Goal: Use online tool/utility: Utilize a website feature to perform a specific function

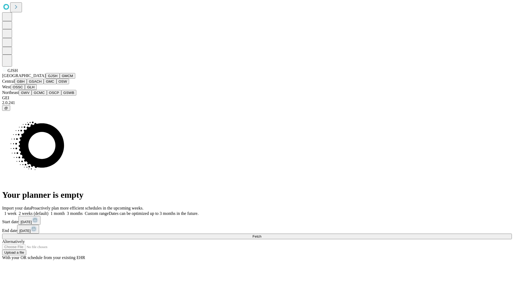
click at [46, 79] on button "GJSH" at bounding box center [53, 76] width 14 height 6
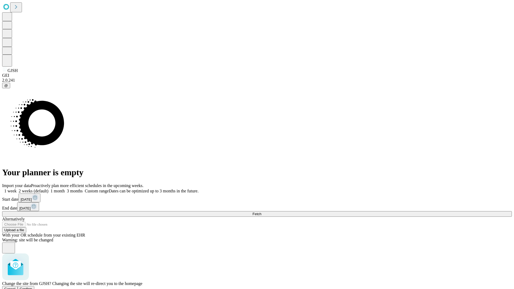
click at [32, 287] on span "Confirm" at bounding box center [26, 289] width 13 height 4
click at [17, 189] on label "1 week" at bounding box center [9, 191] width 14 height 5
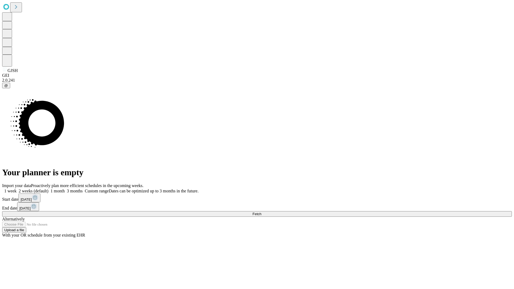
click at [261, 212] on span "Fetch" at bounding box center [256, 214] width 9 height 4
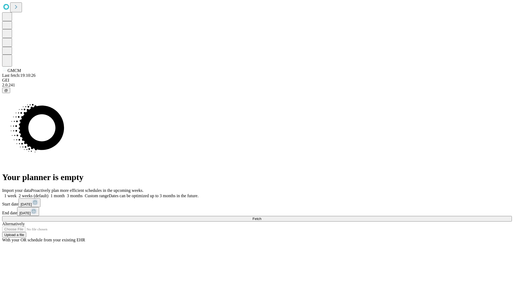
click at [17, 194] on label "1 week" at bounding box center [9, 196] width 14 height 5
click at [261, 217] on span "Fetch" at bounding box center [256, 219] width 9 height 4
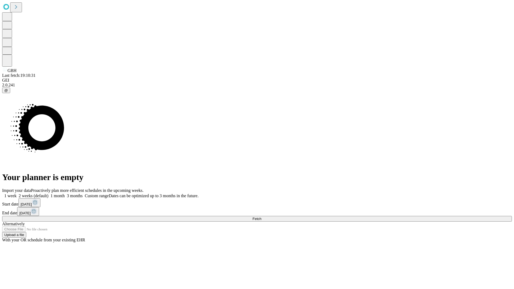
click at [17, 194] on label "1 week" at bounding box center [9, 196] width 14 height 5
click at [261, 217] on span "Fetch" at bounding box center [256, 219] width 9 height 4
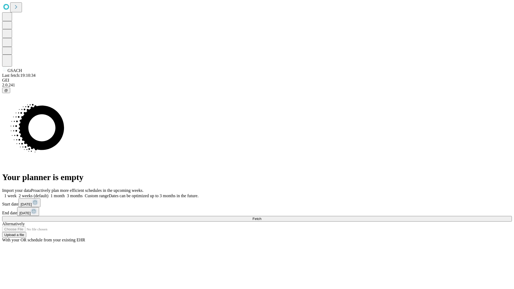
click at [17, 194] on label "1 week" at bounding box center [9, 196] width 14 height 5
click at [261, 217] on span "Fetch" at bounding box center [256, 219] width 9 height 4
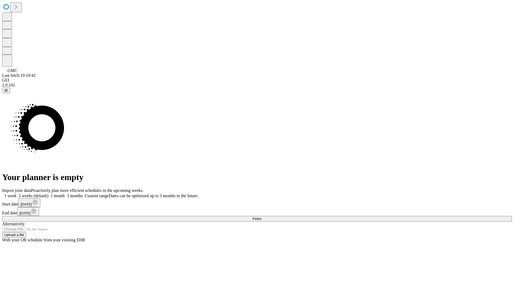
click at [261, 217] on span "Fetch" at bounding box center [256, 219] width 9 height 4
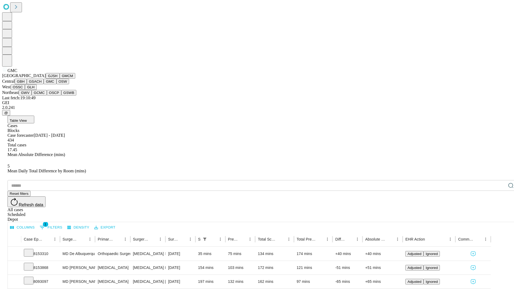
click at [56, 84] on button "OSW" at bounding box center [62, 82] width 13 height 6
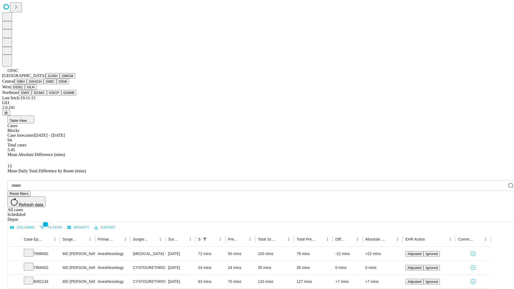
click at [36, 90] on button "GLH" at bounding box center [31, 87] width 12 height 6
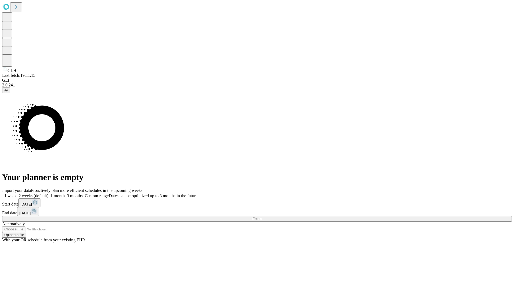
click at [17, 194] on label "1 week" at bounding box center [9, 196] width 14 height 5
click at [261, 217] on span "Fetch" at bounding box center [256, 219] width 9 height 4
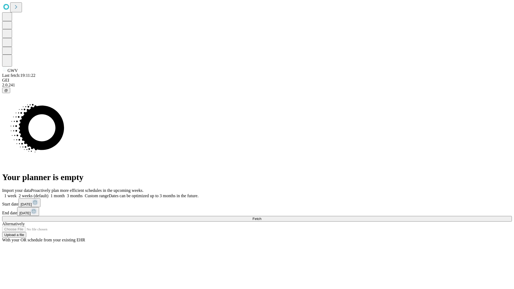
click at [261, 217] on span "Fetch" at bounding box center [256, 219] width 9 height 4
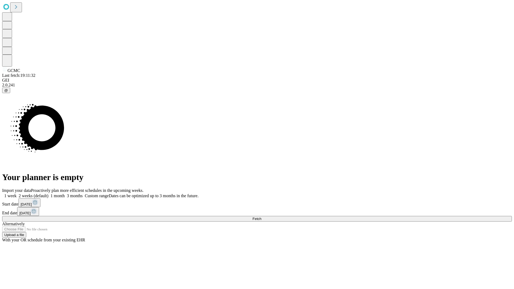
click at [17, 194] on label "1 week" at bounding box center [9, 196] width 14 height 5
click at [261, 217] on span "Fetch" at bounding box center [256, 219] width 9 height 4
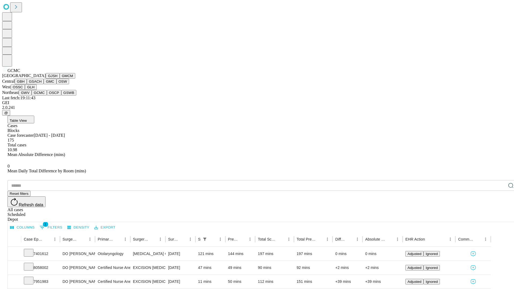
click at [47, 96] on button "OSCP" at bounding box center [54, 93] width 14 height 6
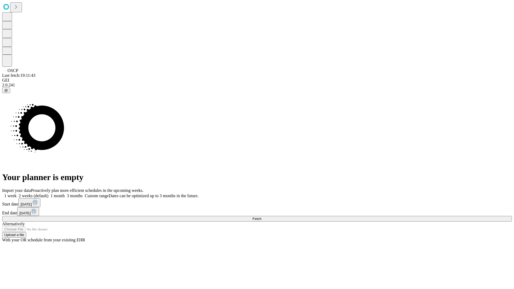
click at [17, 194] on label "1 week" at bounding box center [9, 196] width 14 height 5
click at [261, 217] on span "Fetch" at bounding box center [256, 219] width 9 height 4
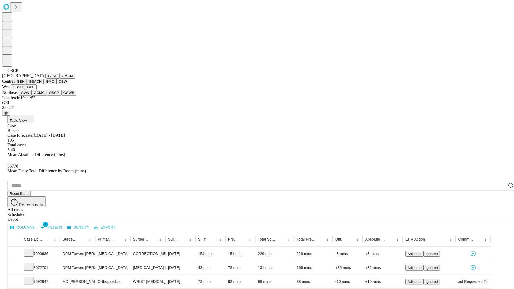
click at [61, 96] on button "GSWB" at bounding box center [68, 93] width 15 height 6
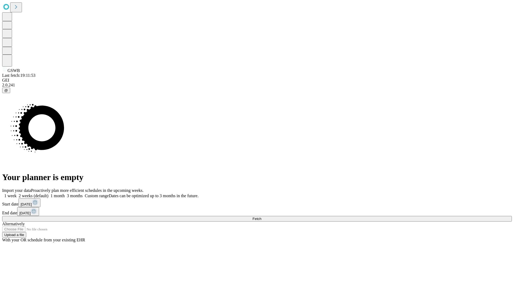
click at [17, 194] on label "1 week" at bounding box center [9, 196] width 14 height 5
click at [261, 217] on span "Fetch" at bounding box center [256, 219] width 9 height 4
